Goal: Task Accomplishment & Management: Use online tool/utility

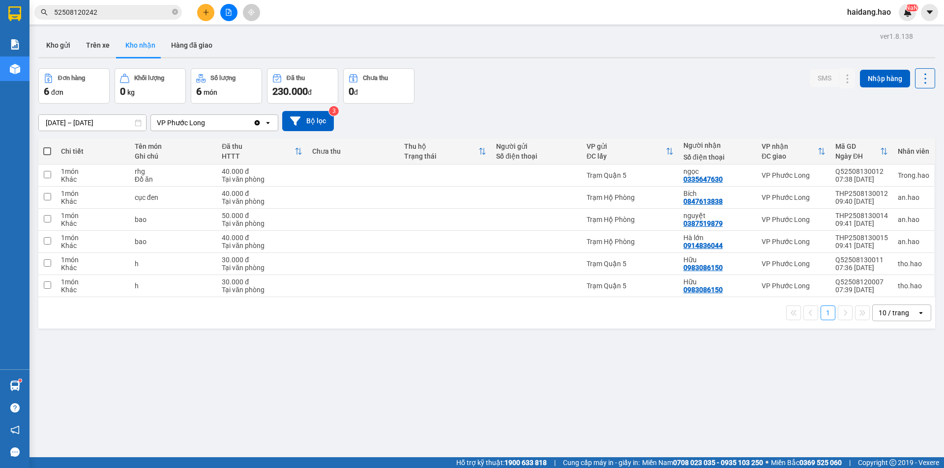
drag, startPoint x: 475, startPoint y: 90, endPoint x: 774, endPoint y: 112, distance: 300.2
click at [475, 90] on div "Đơn hàng 6 đơn Khối lượng 0 kg Số lượng 6 món Đã thu 230.000 đ Chưa thu 0 đ SMS…" at bounding box center [486, 85] width 897 height 35
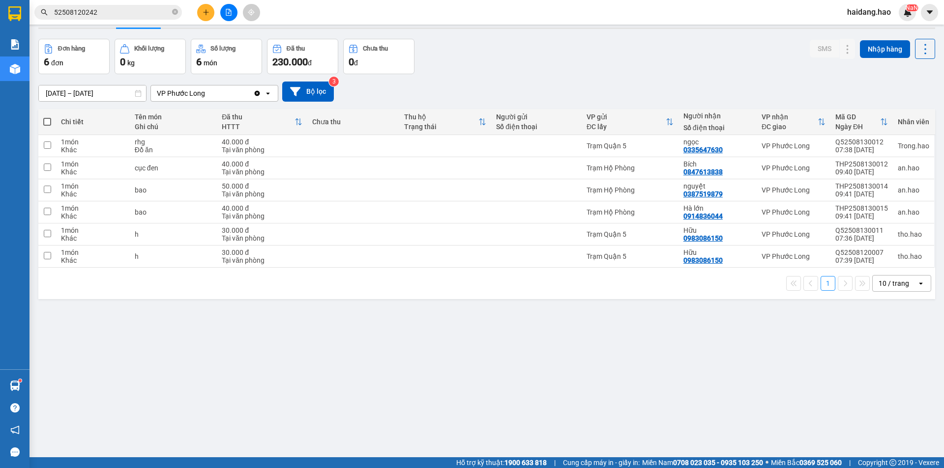
scroll to position [45, 0]
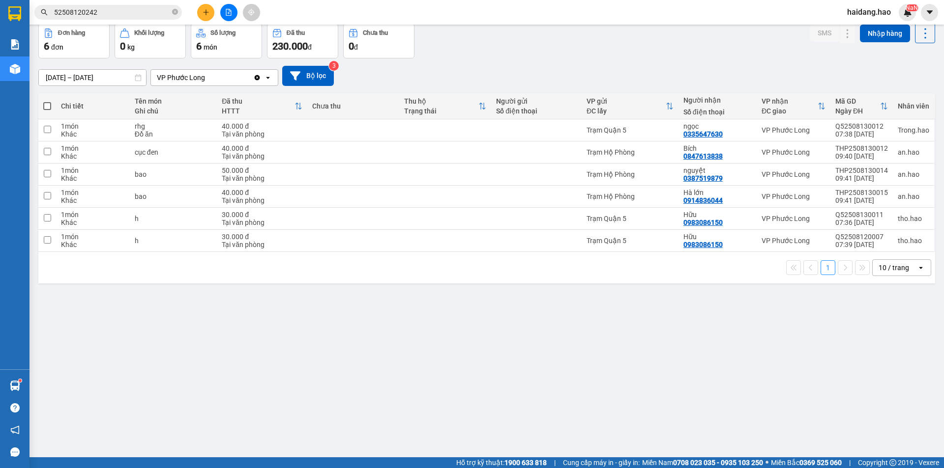
click at [481, 71] on div "[DATE] – [DATE] Press the down arrow key to interact with the calendar and sele…" at bounding box center [486, 76] width 897 height 20
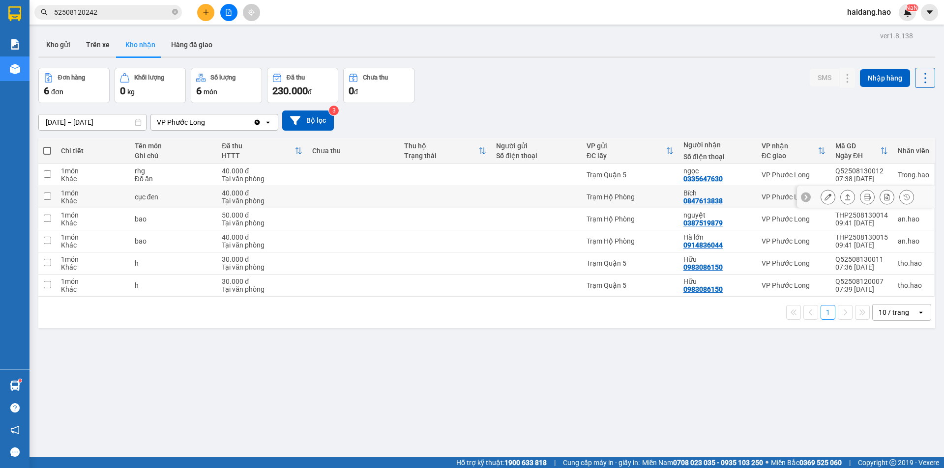
scroll to position [0, 0]
click at [633, 96] on div "Đơn hàng 6 đơn Khối lượng 0 kg Số lượng 6 món Đã thu 230.000 đ Chưa thu 0 đ SMS…" at bounding box center [486, 85] width 897 height 35
click at [434, 46] on div "Kho gửi Trên xe Kho nhận Hàng đã giao" at bounding box center [486, 46] width 897 height 26
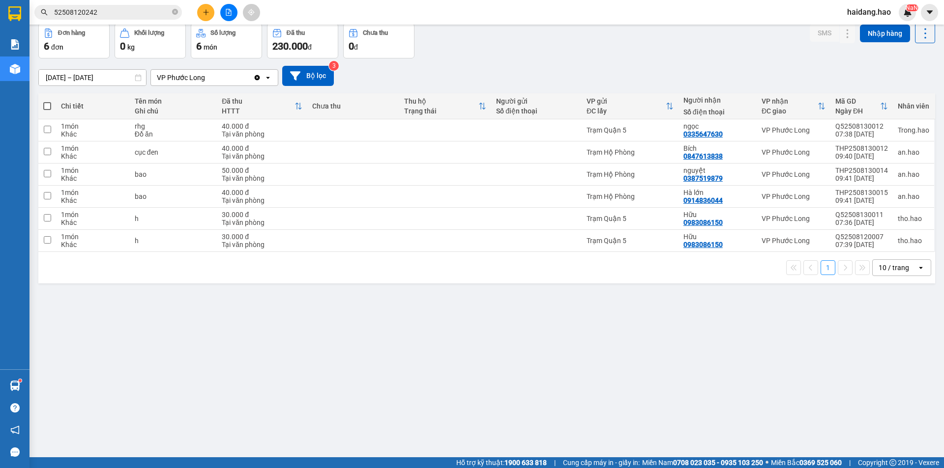
click at [272, 293] on div "ver 1.8.138 Kho gửi Trên xe Kho nhận Hàng đã giao Đơn hàng 6 đơn Khối lượng 0 k…" at bounding box center [486, 218] width 904 height 468
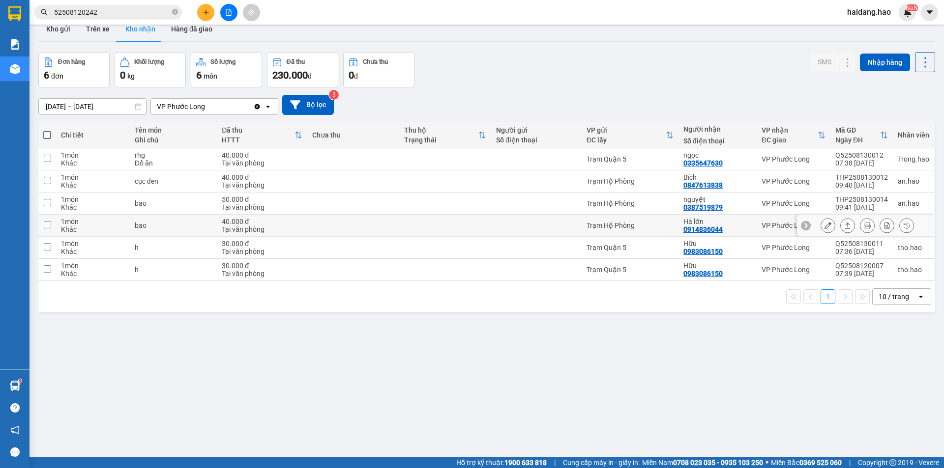
scroll to position [0, 0]
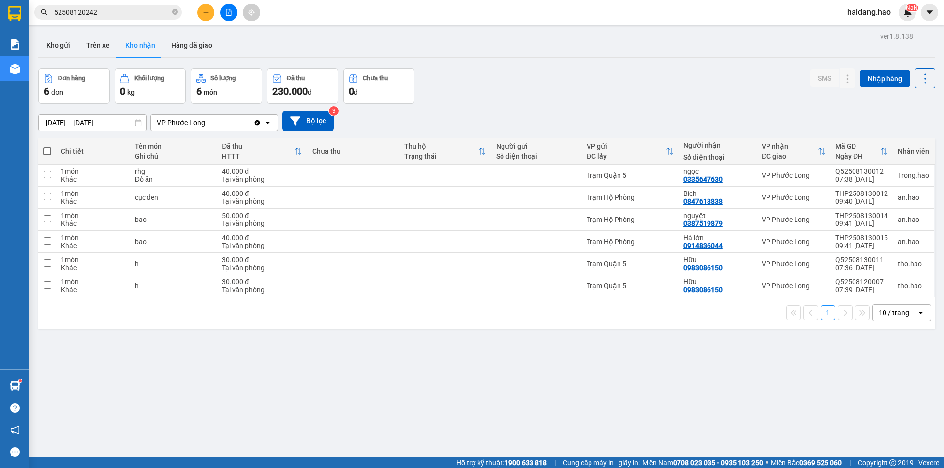
drag, startPoint x: 481, startPoint y: 80, endPoint x: 666, endPoint y: 68, distance: 185.2
click at [487, 79] on div "Đơn hàng 6 đơn Khối lượng 0 kg Số lượng 6 món Đã thu 230.000 đ Chưa thu 0 đ SMS…" at bounding box center [486, 85] width 897 height 35
click at [320, 42] on div "Kho gửi Trên xe Kho nhận Hàng đã giao" at bounding box center [486, 46] width 897 height 26
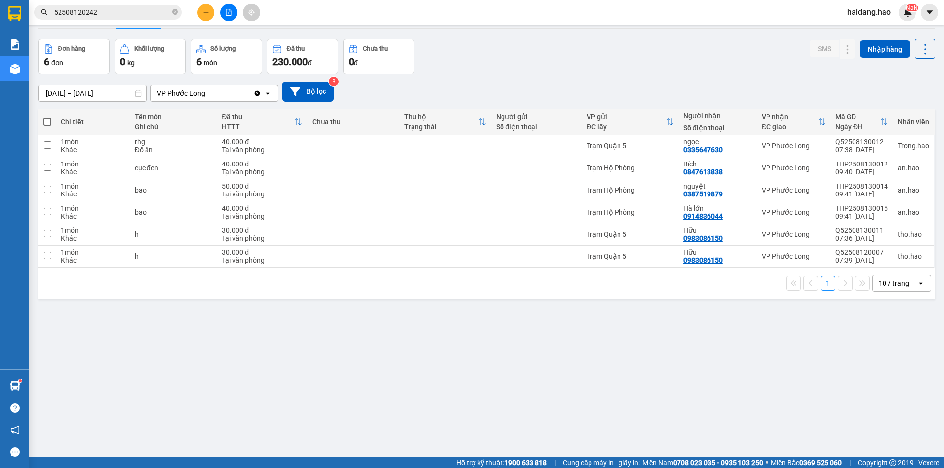
scroll to position [45, 0]
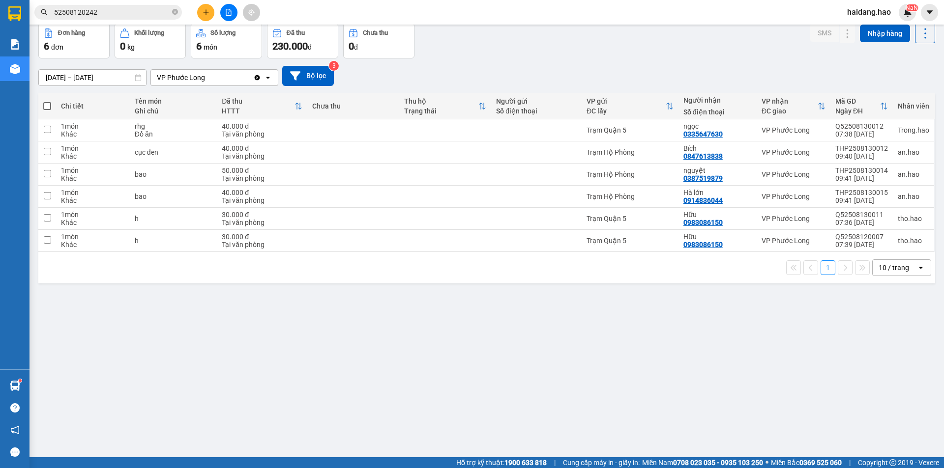
click at [456, 46] on div "Đơn hàng 6 đơn Khối lượng 0 kg Số lượng 6 món Đã thu 230.000 đ Chưa thu 0 đ SMS…" at bounding box center [486, 40] width 897 height 35
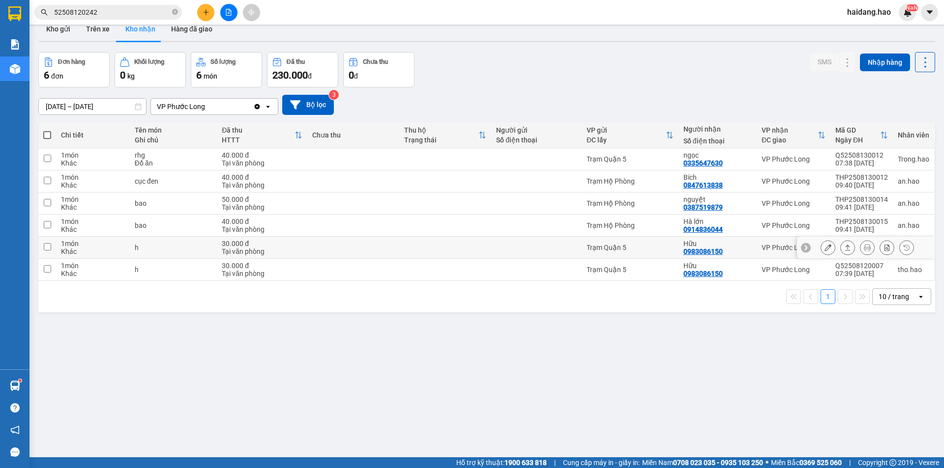
scroll to position [0, 0]
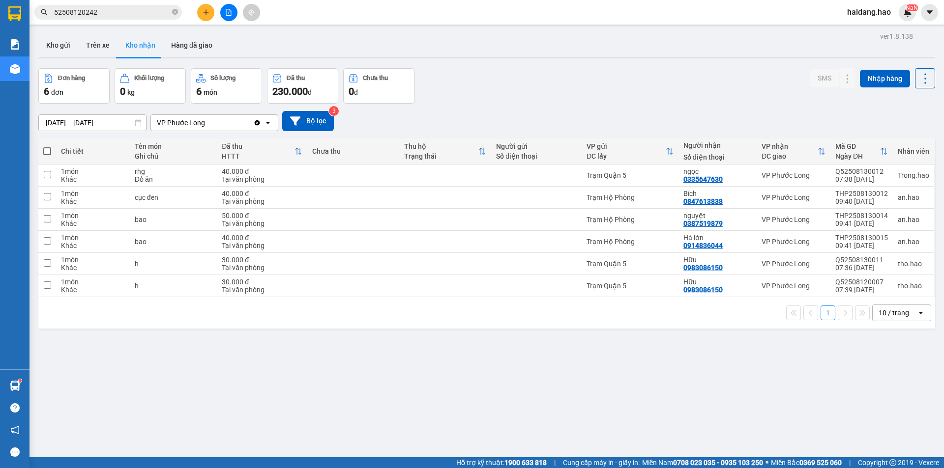
drag, startPoint x: 144, startPoint y: 43, endPoint x: 228, endPoint y: 77, distance: 91.3
click at [145, 43] on button "Kho nhận" at bounding box center [140, 45] width 46 height 24
click at [53, 53] on button "Kho gửi" at bounding box center [58, 45] width 40 height 24
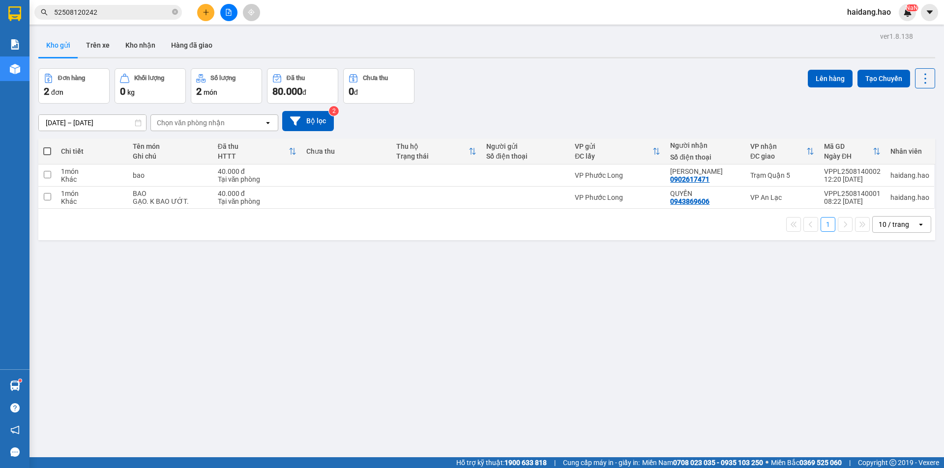
click at [48, 152] on span at bounding box center [47, 151] width 8 height 8
click at [47, 146] on input "checkbox" at bounding box center [47, 146] width 0 height 0
checkbox input "true"
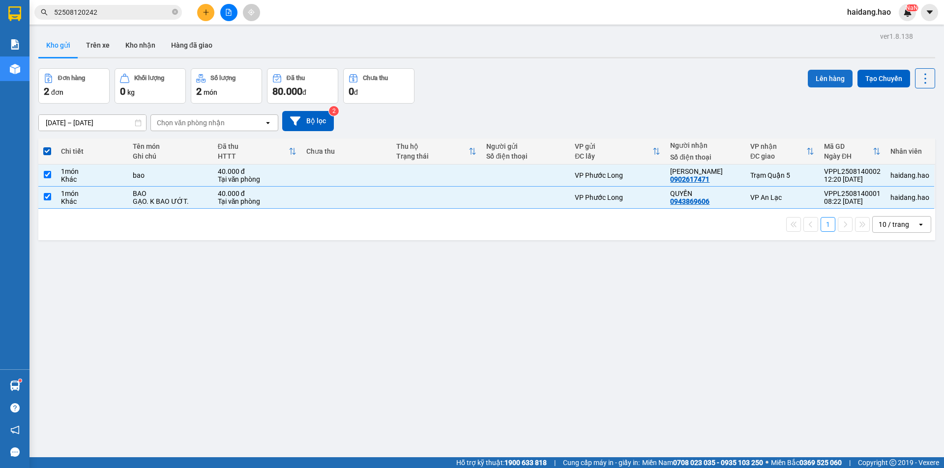
click at [828, 76] on button "Lên hàng" at bounding box center [830, 79] width 45 height 18
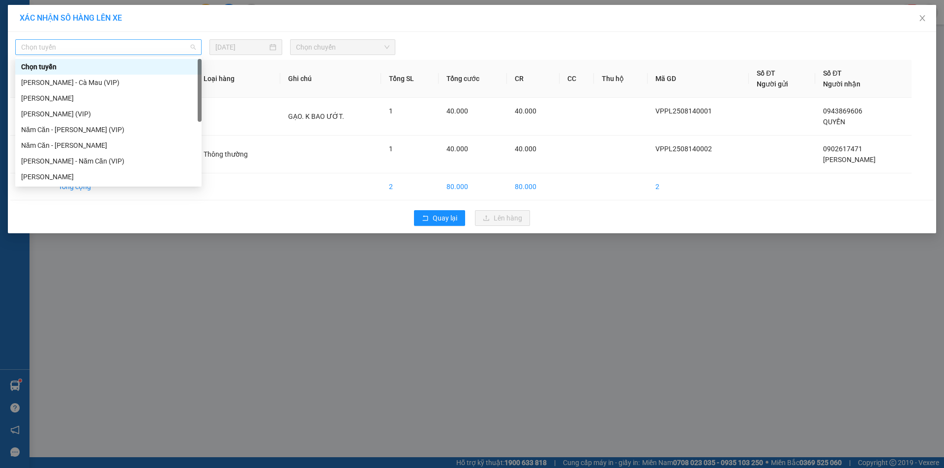
click at [96, 47] on span "Chọn tuyến" at bounding box center [108, 47] width 174 height 15
click at [88, 101] on div "[PERSON_NAME]" at bounding box center [108, 98] width 174 height 11
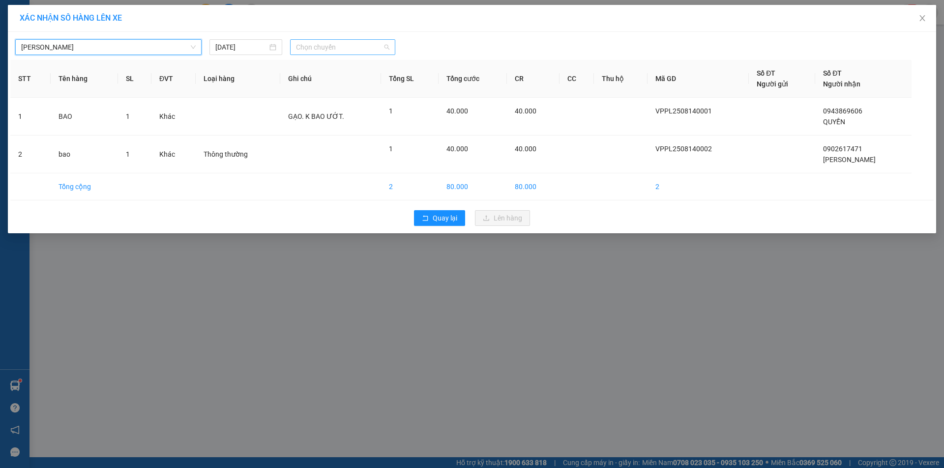
click at [341, 47] on span "Chọn chuyến" at bounding box center [342, 47] width 93 height 15
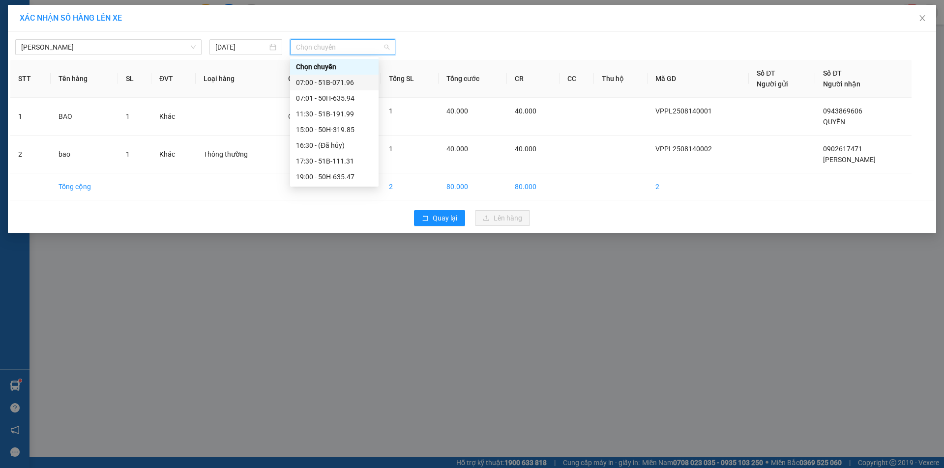
click at [343, 82] on div "07:00 - 51B-071.96" at bounding box center [334, 82] width 77 height 11
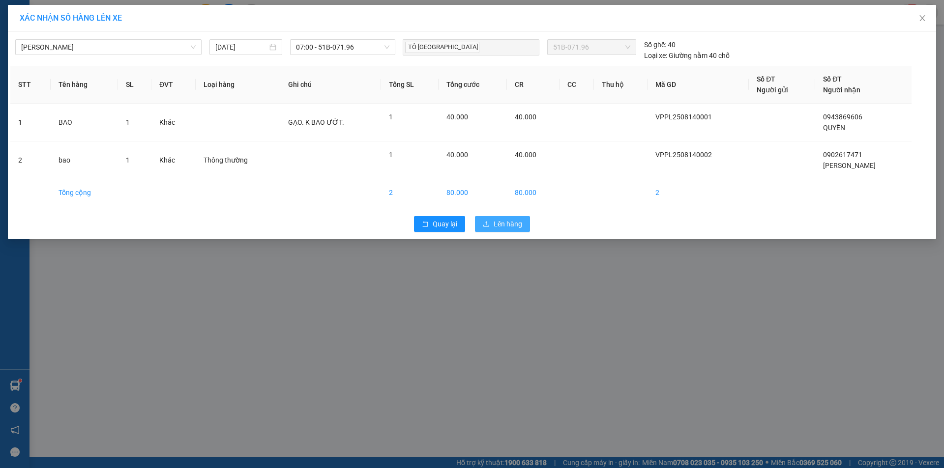
click at [509, 227] on span "Lên hàng" at bounding box center [508, 224] width 29 height 11
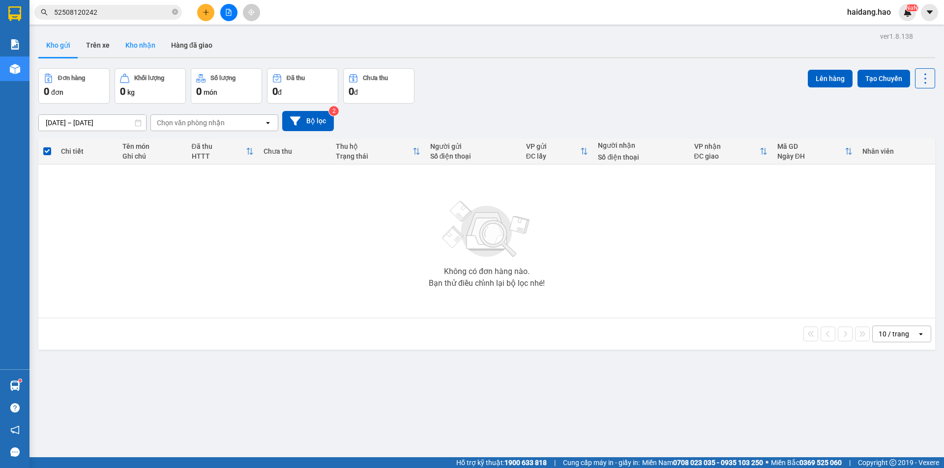
click at [150, 51] on button "Kho nhận" at bounding box center [140, 45] width 46 height 24
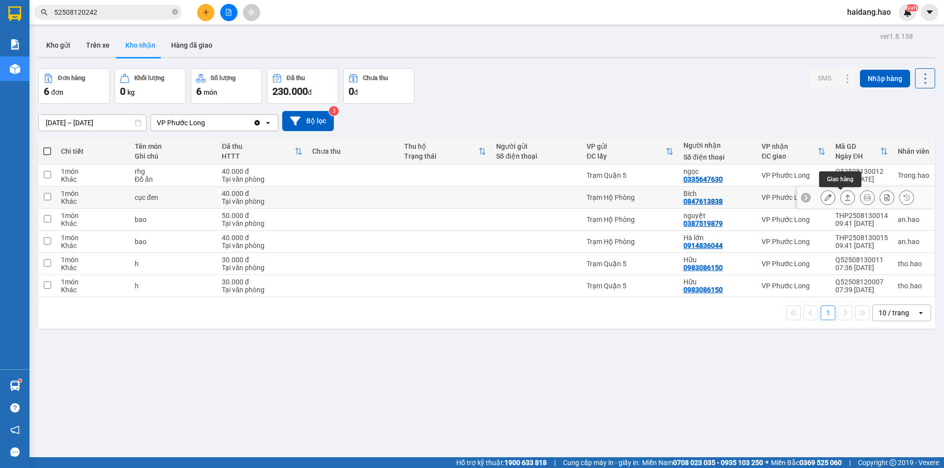
click at [845, 201] on icon at bounding box center [847, 198] width 5 height 6
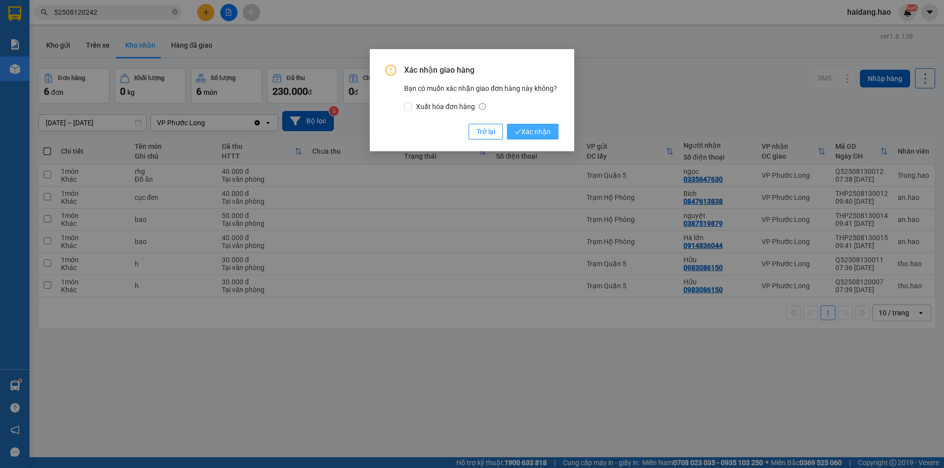
click at [536, 133] on span "Xác nhận" at bounding box center [533, 131] width 36 height 11
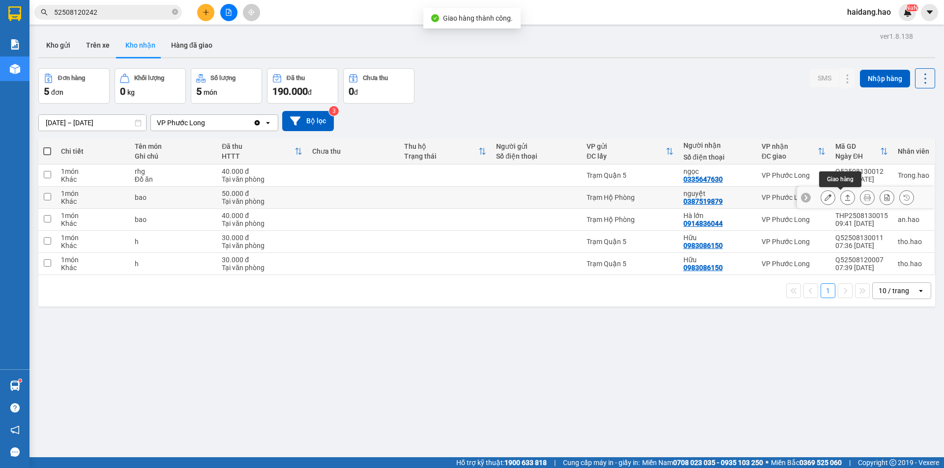
click at [844, 200] on icon at bounding box center [847, 197] width 7 height 7
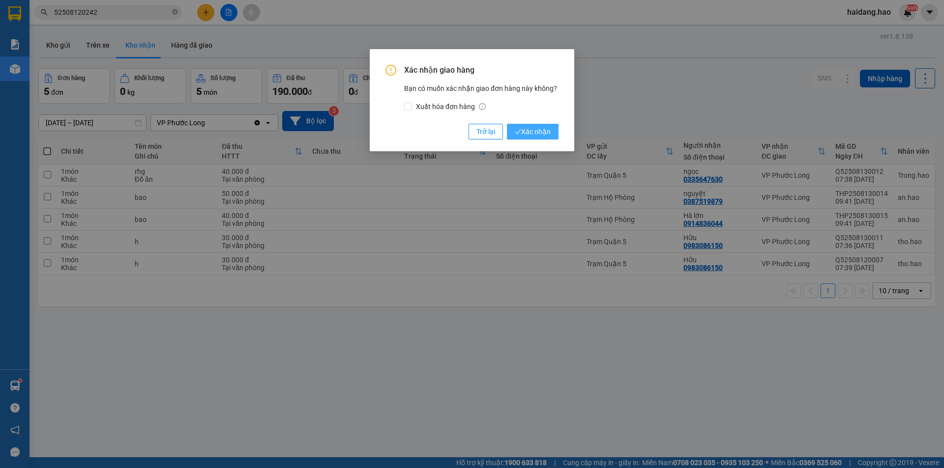
drag, startPoint x: 545, startPoint y: 131, endPoint x: 784, endPoint y: 130, distance: 239.4
click at [544, 131] on span "Xác nhận" at bounding box center [533, 131] width 36 height 11
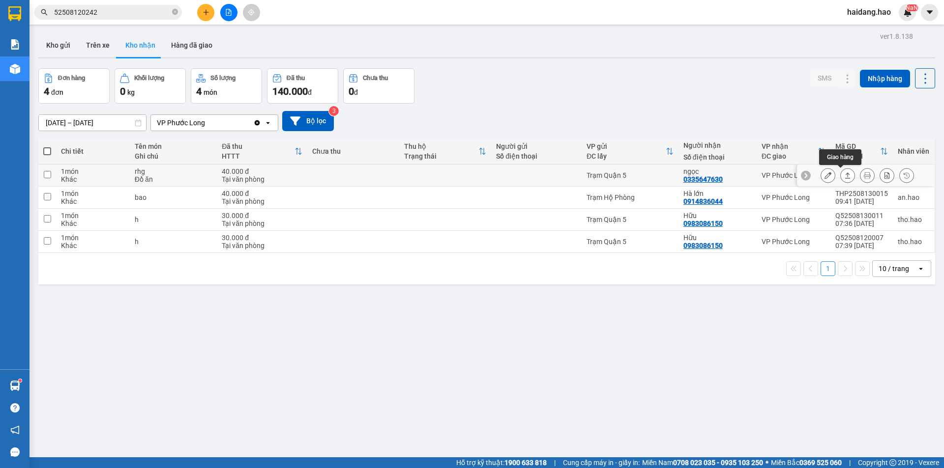
click at [844, 178] on icon at bounding box center [847, 175] width 7 height 7
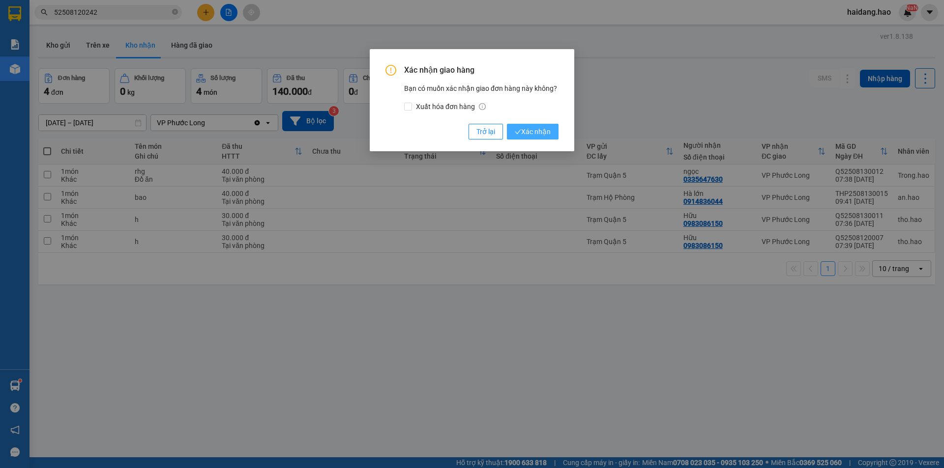
click at [532, 135] on span "Xác nhận" at bounding box center [533, 131] width 36 height 11
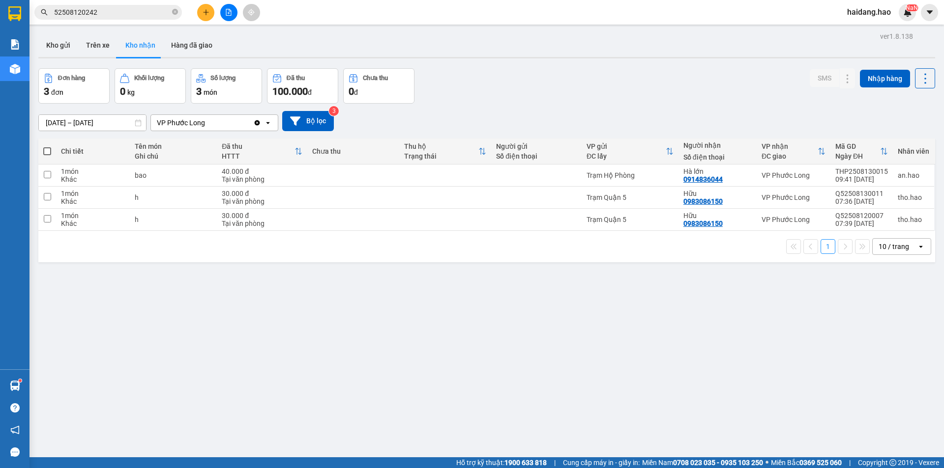
click at [399, 43] on div "Kho gửi Trên xe Kho nhận Hàng đã giao" at bounding box center [486, 46] width 897 height 26
click at [843, 180] on button at bounding box center [848, 175] width 14 height 17
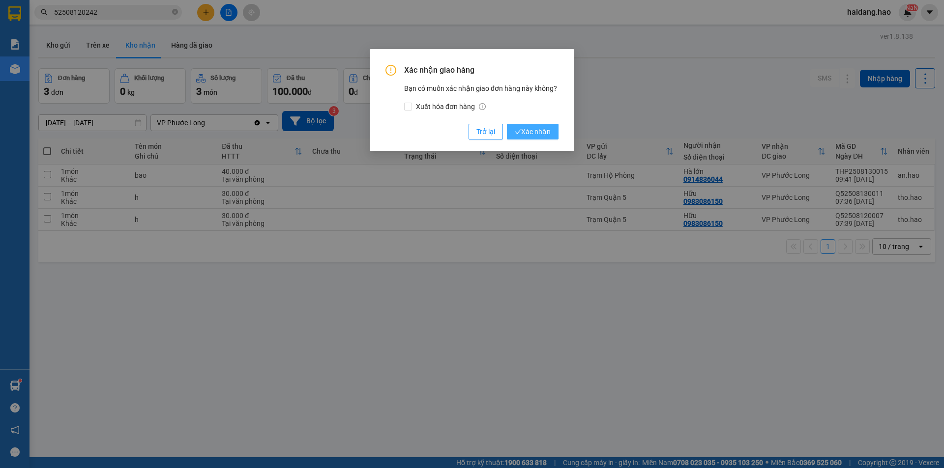
click at [532, 133] on span "Xác nhận" at bounding box center [533, 131] width 36 height 11
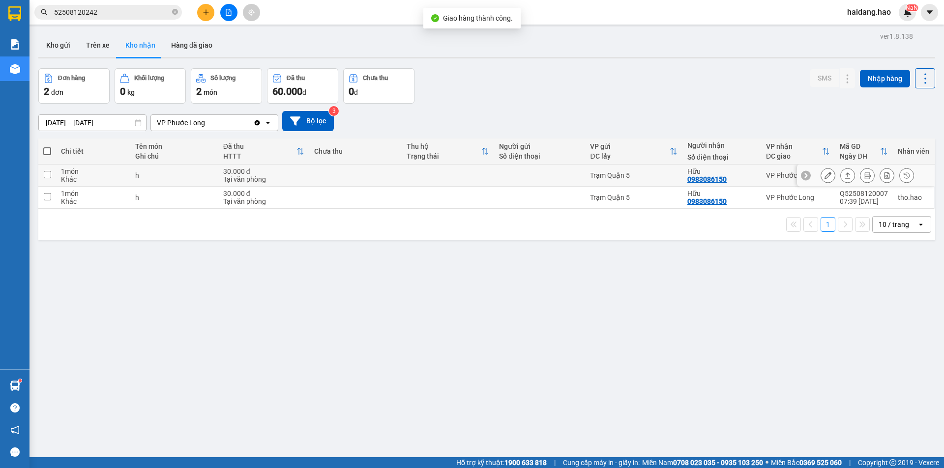
click at [841, 173] on button at bounding box center [848, 175] width 14 height 17
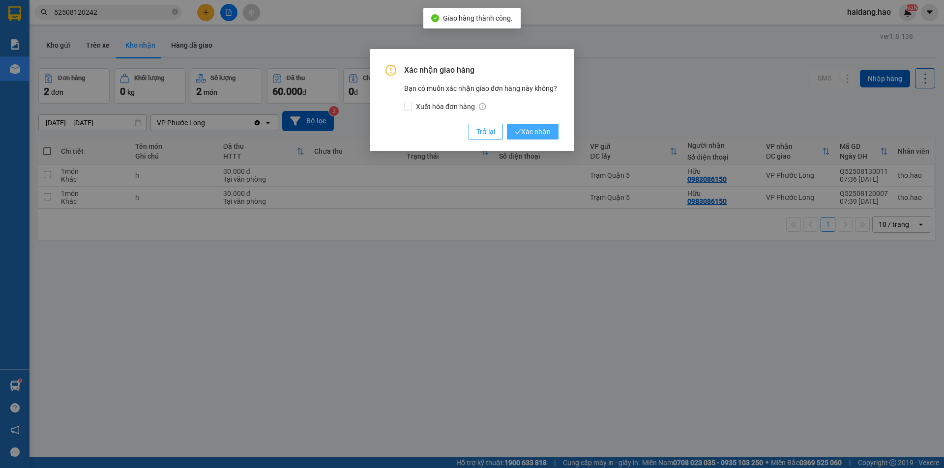
drag, startPoint x: 523, startPoint y: 134, endPoint x: 718, endPoint y: 149, distance: 195.2
click at [523, 134] on span "Xác nhận" at bounding box center [533, 131] width 36 height 11
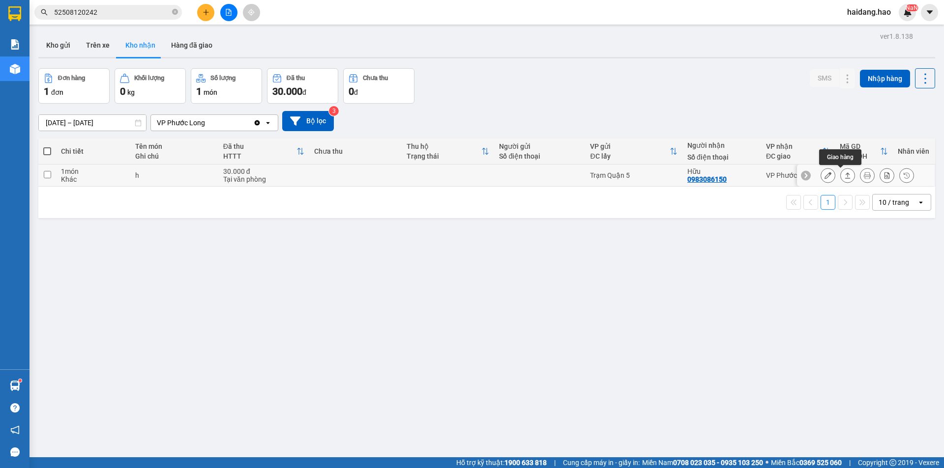
click at [844, 177] on icon at bounding box center [847, 175] width 7 height 7
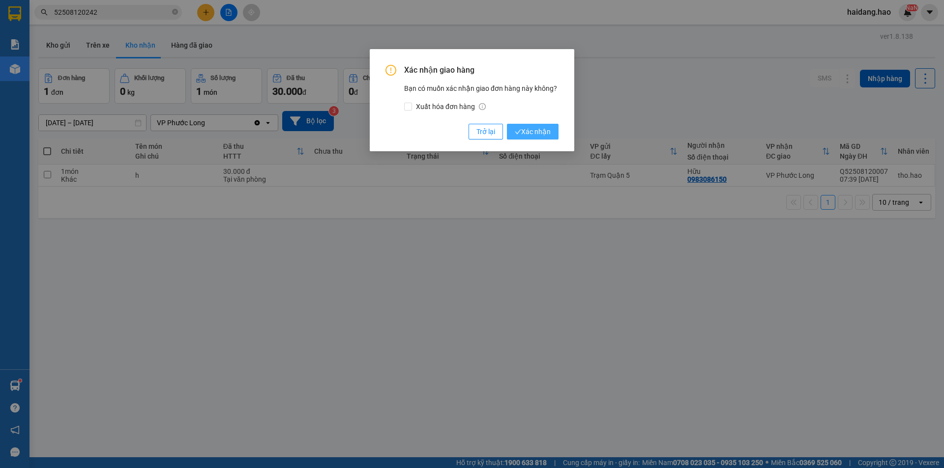
click at [554, 130] on button "Xác nhận" at bounding box center [533, 132] width 52 height 16
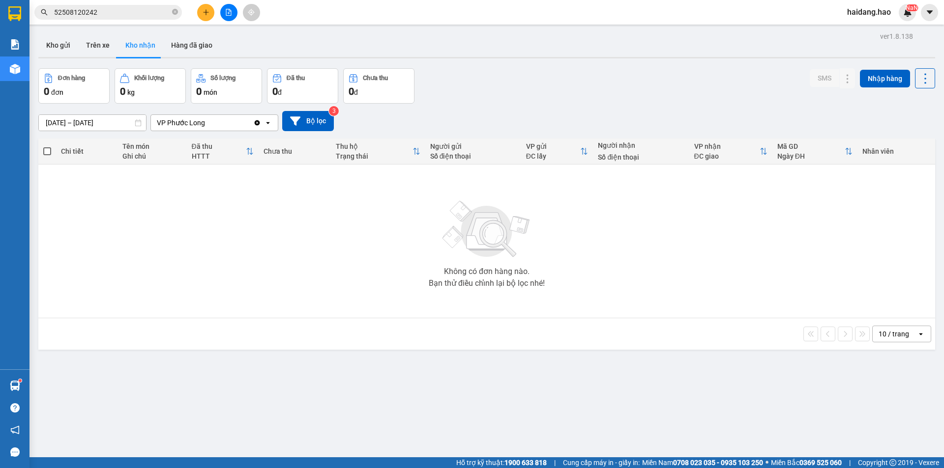
click at [540, 107] on div "[DATE] – [DATE] Press the down arrow key to interact with the calendar and sele…" at bounding box center [486, 121] width 897 height 35
click at [814, 248] on div "Không có đơn hàng nào. Bạn thử điều chỉnh lại bộ lọc nhé!" at bounding box center [486, 241] width 887 height 147
click at [815, 248] on div "Không có đơn hàng nào. Bạn thử điều chỉnh lại bộ lọc nhé!" at bounding box center [486, 241] width 887 height 147
click at [373, 181] on div "Không có đơn hàng nào. Bạn thử điều chỉnh lại bộ lọc nhé!" at bounding box center [486, 241] width 887 height 147
click at [614, 81] on div "Đơn hàng 0 đơn Khối lượng 0 kg Số lượng 0 món Đã thu 0 đ Chưa thu 0 đ SMS Nhập …" at bounding box center [486, 85] width 897 height 35
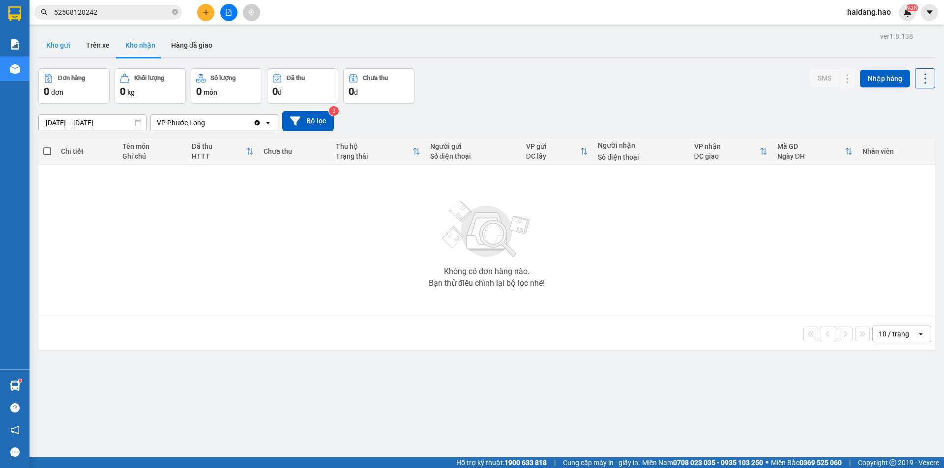
click at [51, 51] on button "Kho gửi" at bounding box center [58, 45] width 40 height 24
click at [115, 51] on button "Trên xe" at bounding box center [97, 45] width 39 height 24
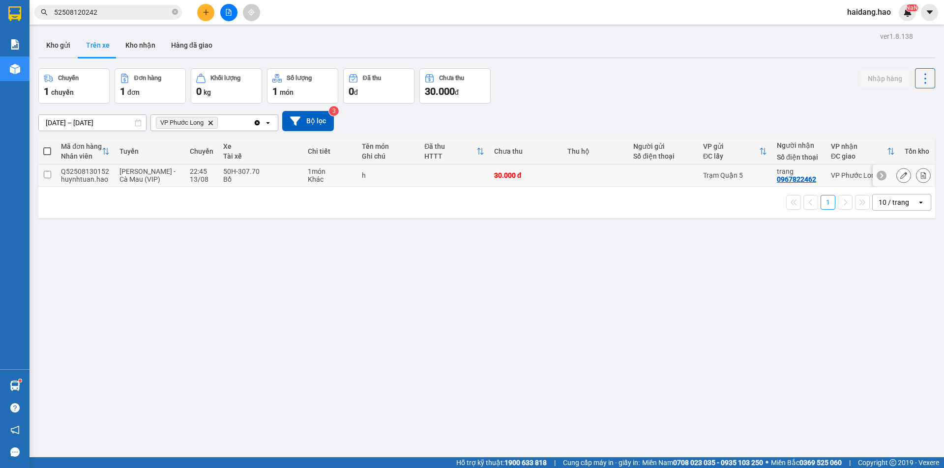
drag, startPoint x: 369, startPoint y: 170, endPoint x: 379, endPoint y: 170, distance: 9.8
click at [370, 170] on td "h" at bounding box center [388, 176] width 63 height 22
checkbox input "true"
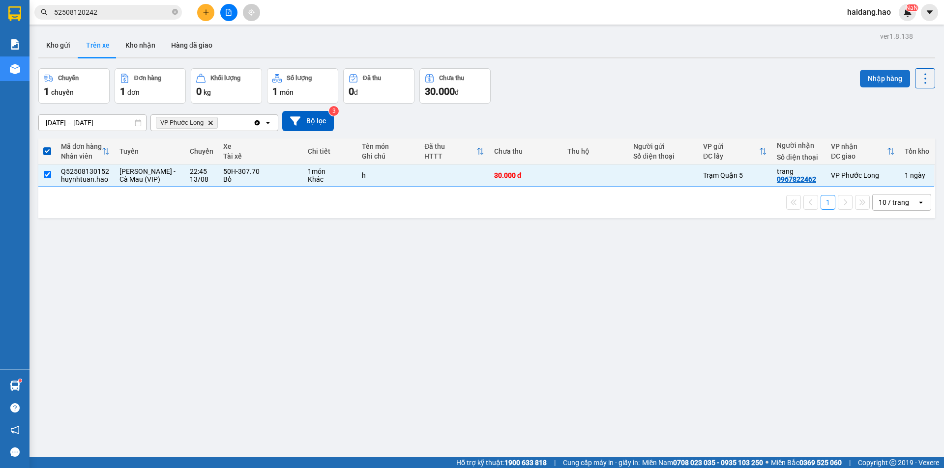
click at [882, 73] on button "Nhập hàng" at bounding box center [885, 79] width 50 height 18
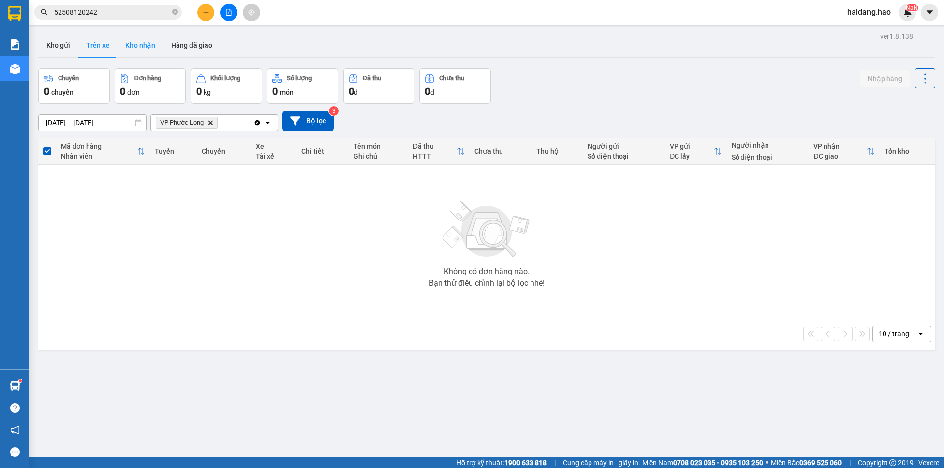
click at [149, 52] on button "Kho nhận" at bounding box center [140, 45] width 46 height 24
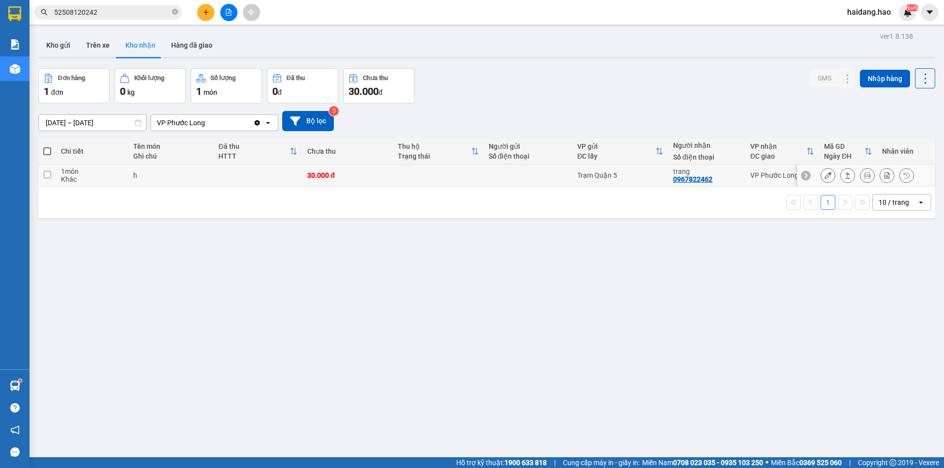
click at [45, 174] on input "checkbox" at bounding box center [47, 174] width 7 height 7
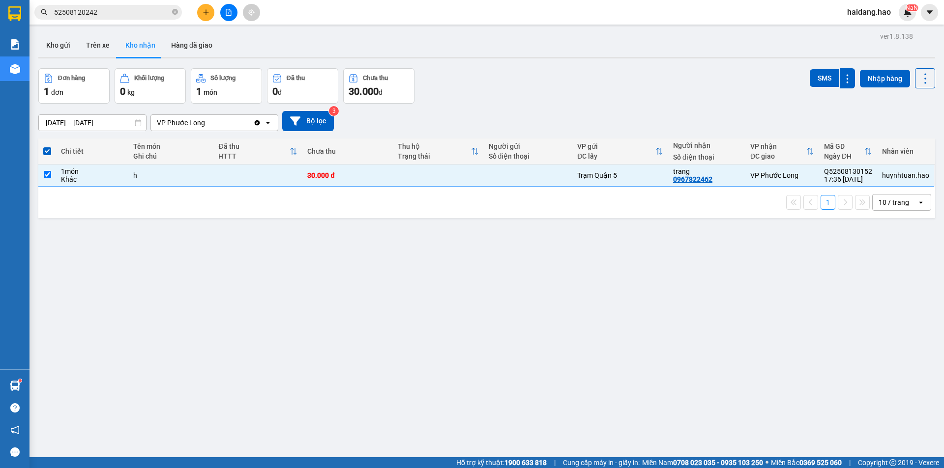
drag, startPoint x: 462, startPoint y: 256, endPoint x: 457, endPoint y: 257, distance: 5.4
click at [461, 257] on div "ver 1.8.138 Kho gửi Trên xe Kho nhận Hàng đã giao Đơn hàng 1 đơn Khối lượng 0 k…" at bounding box center [486, 263] width 904 height 468
click at [48, 172] on input "checkbox" at bounding box center [47, 174] width 7 height 7
checkbox input "false"
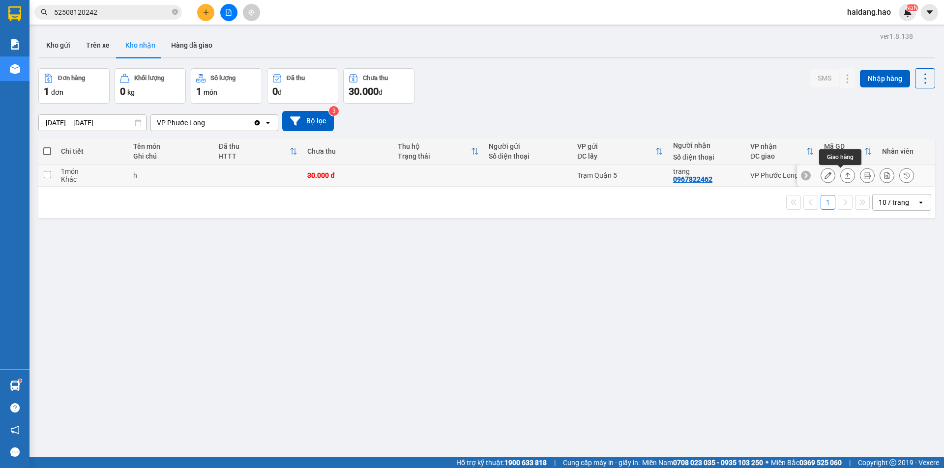
click at [841, 179] on button at bounding box center [848, 175] width 14 height 17
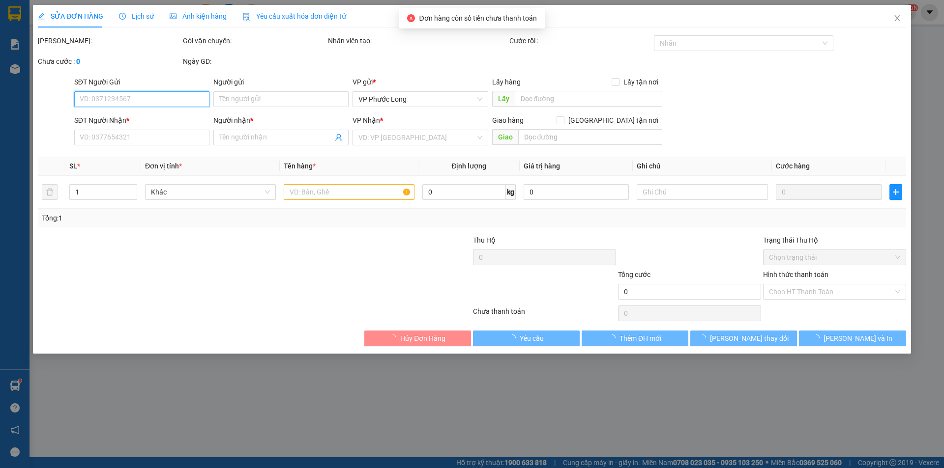
type input "0967822462"
type input "trang"
type input "30.000"
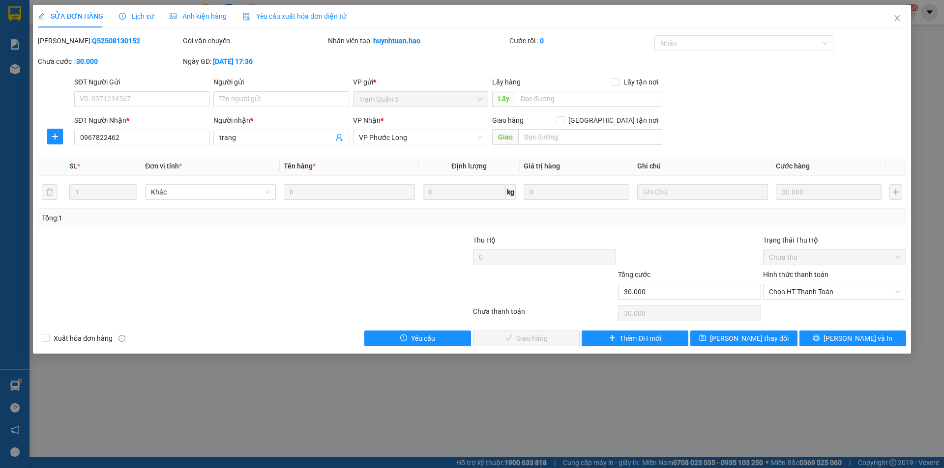
click at [792, 276] on label "Hình thức thanh toán" at bounding box center [795, 275] width 65 height 8
click at [792, 285] on input "Hình thức thanh toán" at bounding box center [831, 292] width 124 height 15
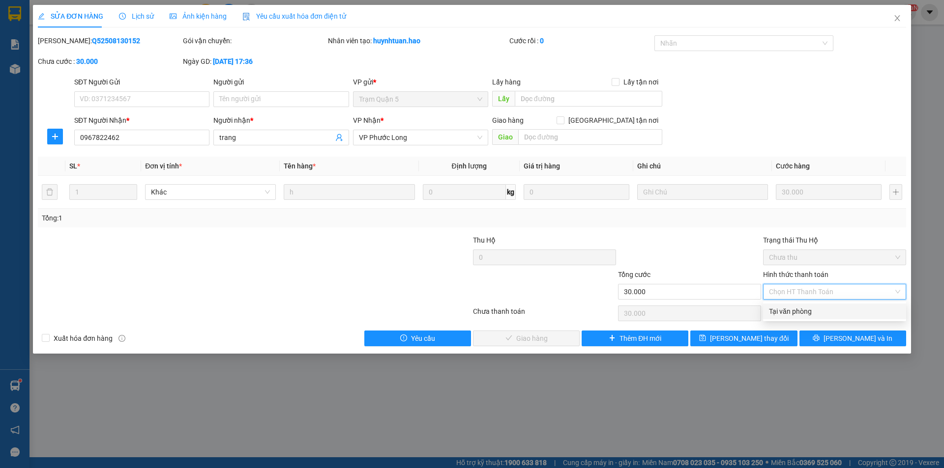
click at [787, 311] on div "Tại văn phòng" at bounding box center [834, 311] width 131 height 11
type input "0"
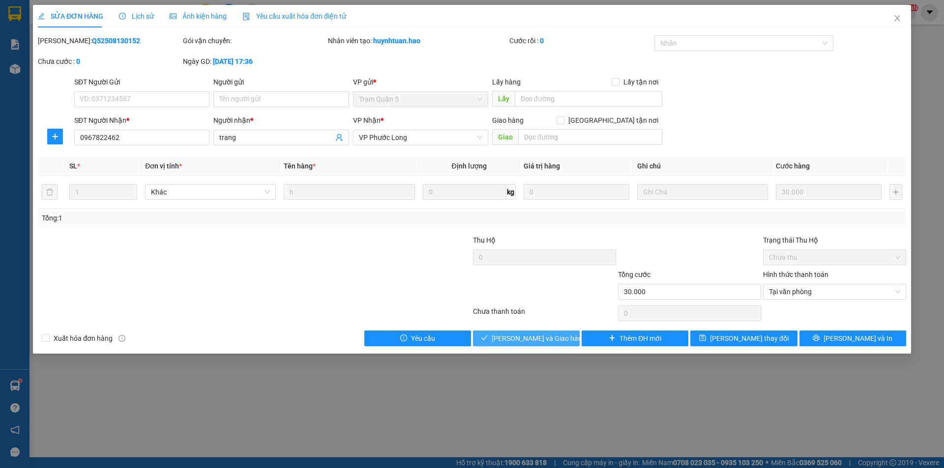
click at [529, 342] on span "[PERSON_NAME] và Giao hàng" at bounding box center [539, 338] width 94 height 11
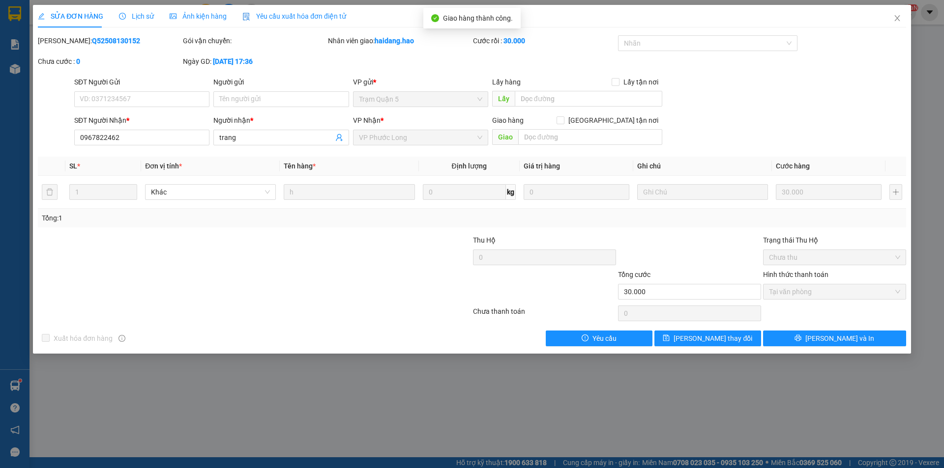
click at [848, 378] on div "SỬA ĐƠN HÀNG Lịch sử Ảnh kiện hàng Yêu cầu xuất hóa đơn điện tử Total Paid Fee …" at bounding box center [472, 234] width 944 height 468
click at [894, 23] on span "Close" at bounding box center [897, 19] width 28 height 28
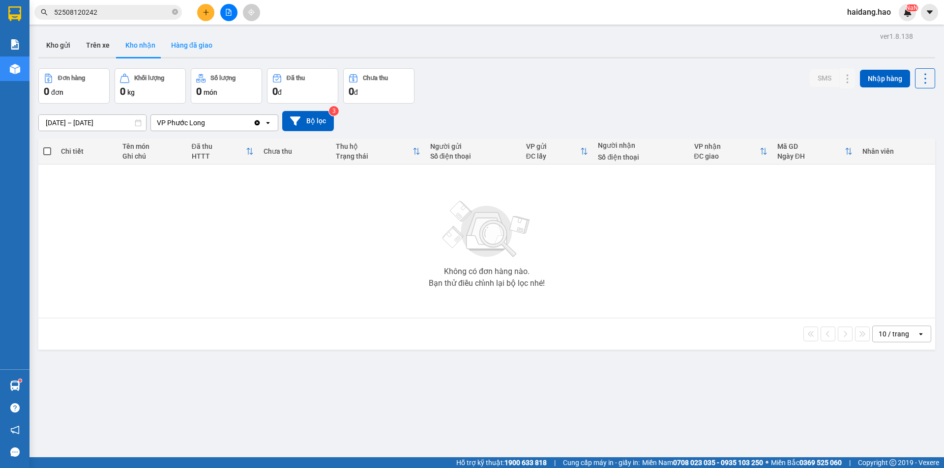
click at [181, 53] on button "Hàng đã giao" at bounding box center [191, 45] width 57 height 24
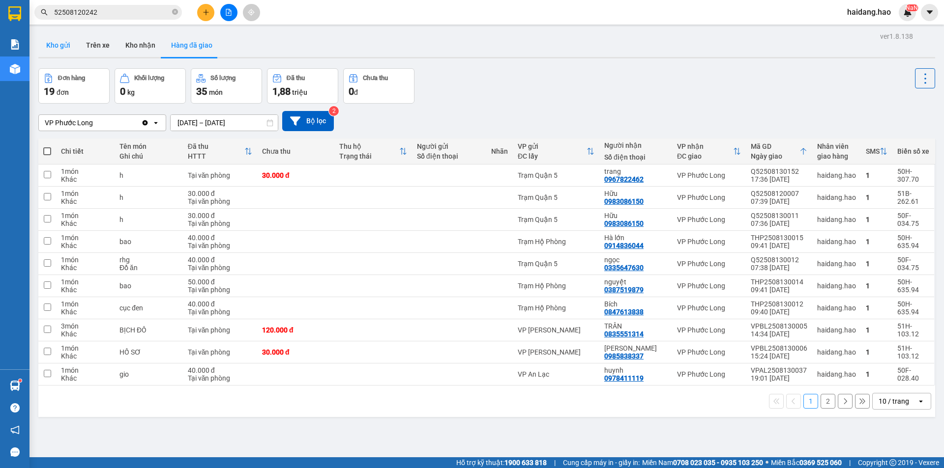
click at [61, 50] on button "Kho gửi" at bounding box center [58, 45] width 40 height 24
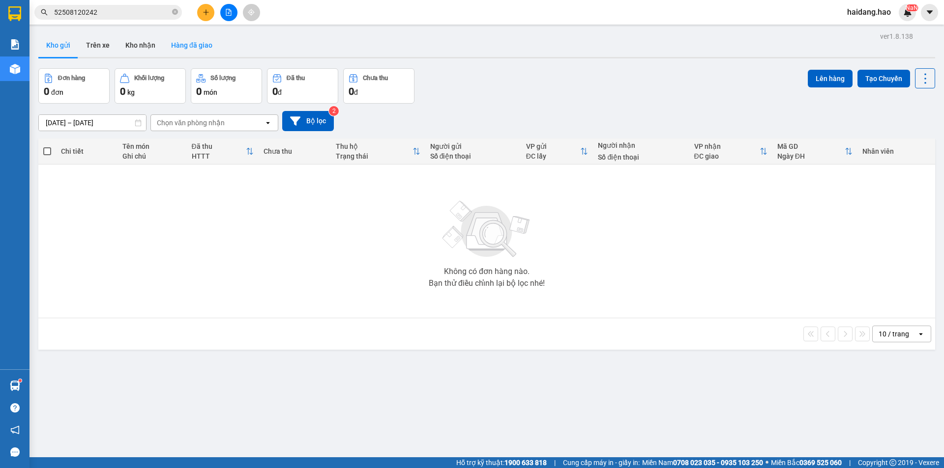
click at [178, 51] on button "Hàng đã giao" at bounding box center [191, 45] width 57 height 24
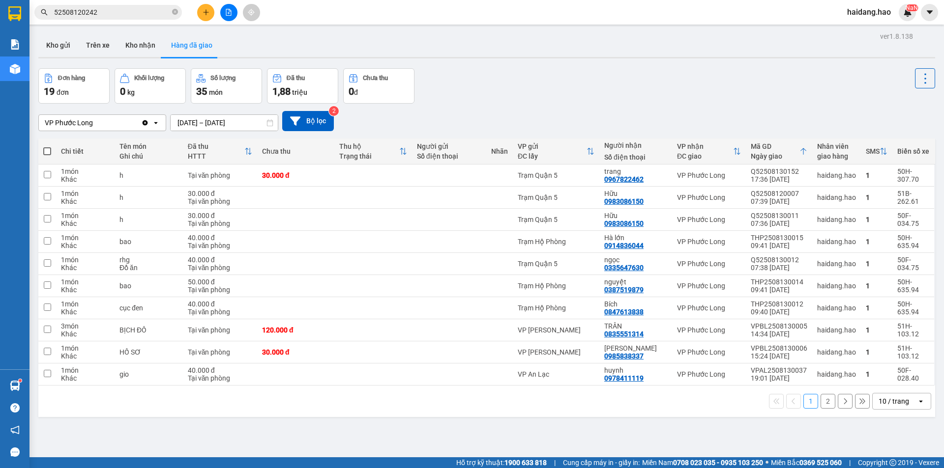
click at [537, 84] on div "Đơn hàng 19 đơn Khối lượng 0 kg Số lượng 35 món Đã thu 1,88 triệu Chưa thu 0 đ" at bounding box center [486, 85] width 897 height 35
click at [90, 88] on div "19 đơn" at bounding box center [74, 92] width 60 height 14
click at [128, 48] on button "Kho nhận" at bounding box center [140, 45] width 46 height 24
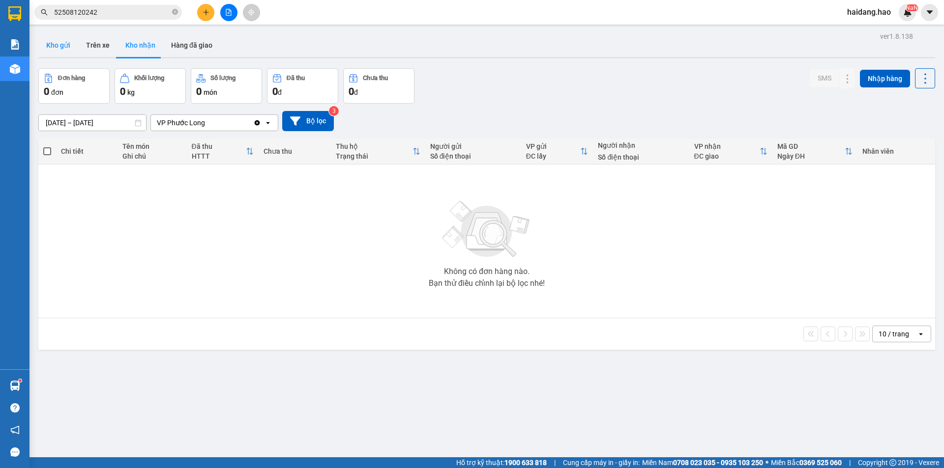
click at [61, 40] on button "Kho gửi" at bounding box center [58, 45] width 40 height 24
click at [105, 44] on button "Trên xe" at bounding box center [97, 45] width 39 height 24
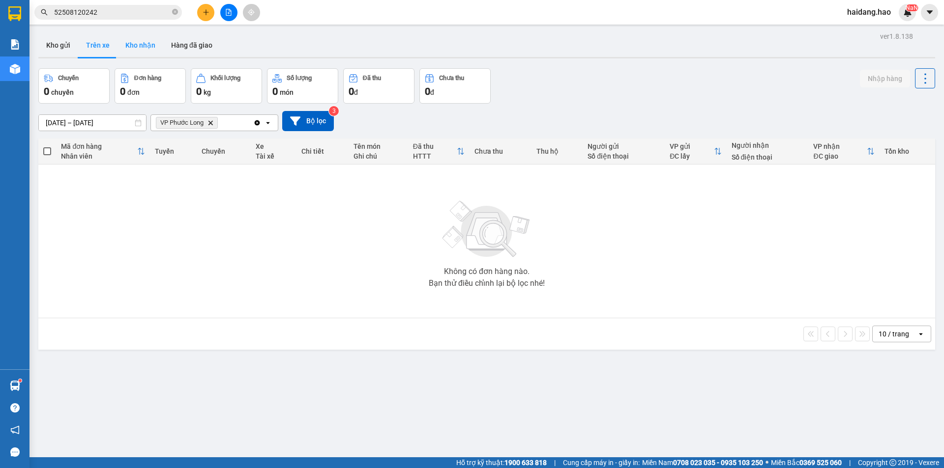
click at [155, 51] on button "Kho nhận" at bounding box center [140, 45] width 46 height 24
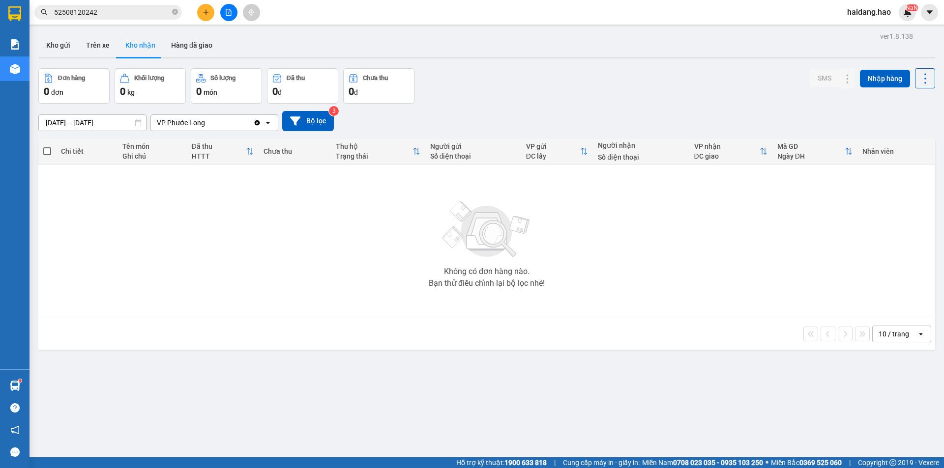
scroll to position [45, 0]
